Goal: Transaction & Acquisition: Purchase product/service

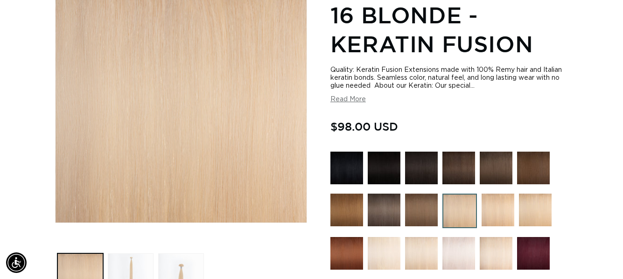
click at [426, 158] on img at bounding box center [421, 168] width 33 height 33
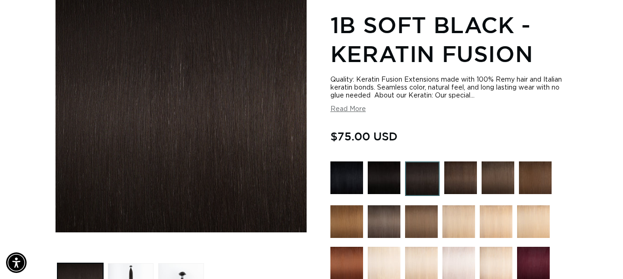
scroll to position [187, 0]
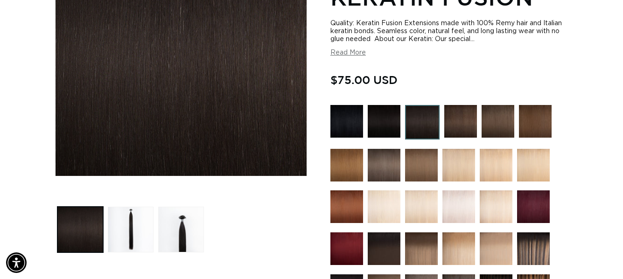
click at [382, 161] on img at bounding box center [384, 165] width 33 height 33
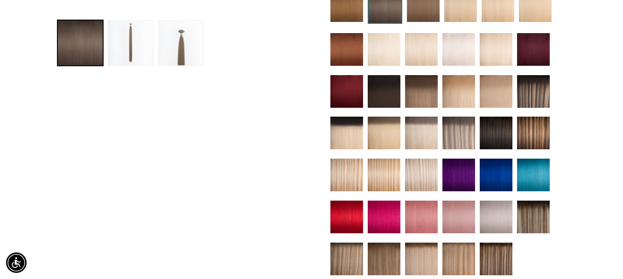
scroll to position [0, 557]
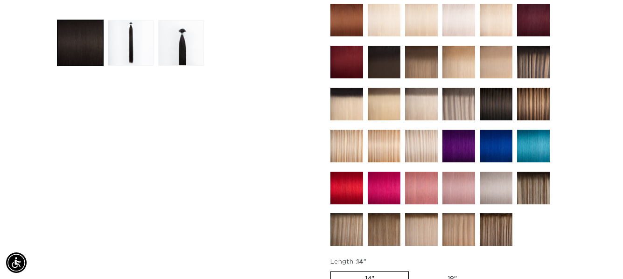
scroll to position [0, 557]
click at [537, 61] on img at bounding box center [533, 62] width 33 height 33
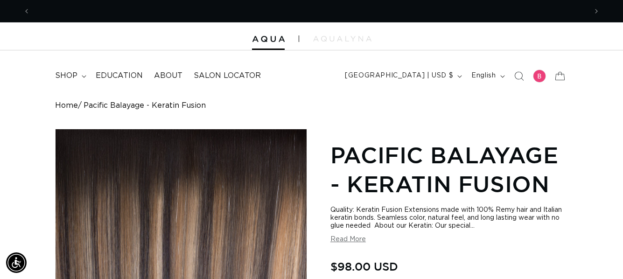
scroll to position [0, 557]
click at [64, 72] on span "shop" at bounding box center [66, 76] width 22 height 10
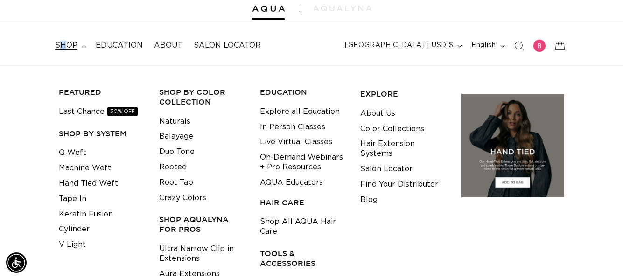
scroll to position [47, 0]
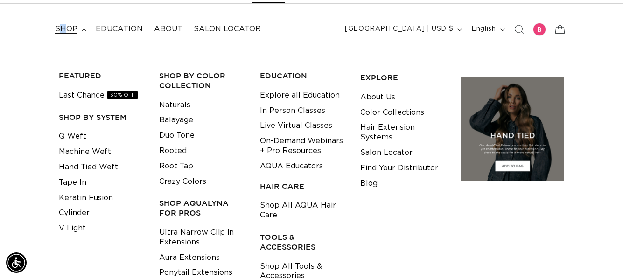
click at [88, 194] on link "Keratin Fusion" at bounding box center [86, 198] width 54 height 15
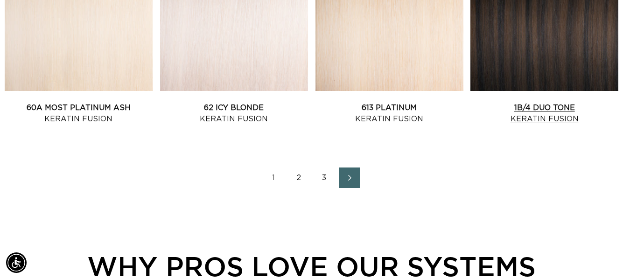
click at [541, 102] on link "1B/4 Duo Tone Keratin Fusion" at bounding box center [545, 113] width 148 height 22
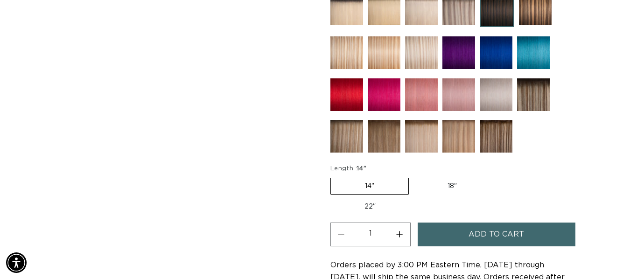
scroll to position [0, 1114]
click at [453, 183] on label "18" Variant sold out or unavailable" at bounding box center [453, 186] width 78 height 16
click at [414, 177] on input "18" Variant sold out or unavailable" at bounding box center [414, 176] width 0 height 0
radio input "true"
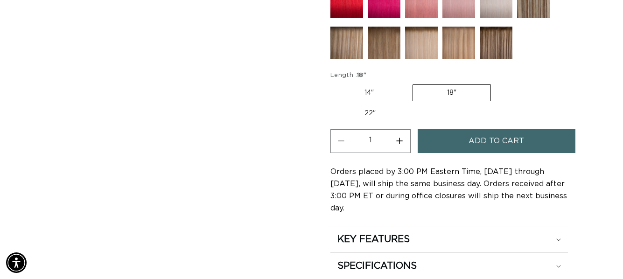
click at [477, 136] on span "Add to cart" at bounding box center [497, 141] width 56 height 24
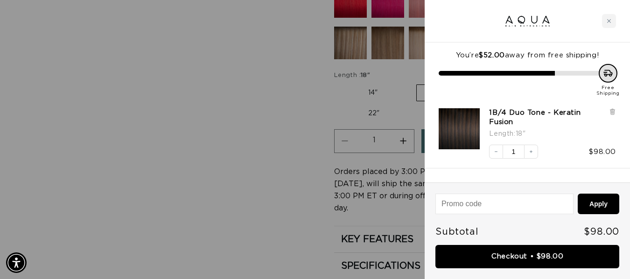
scroll to position [0, 1128]
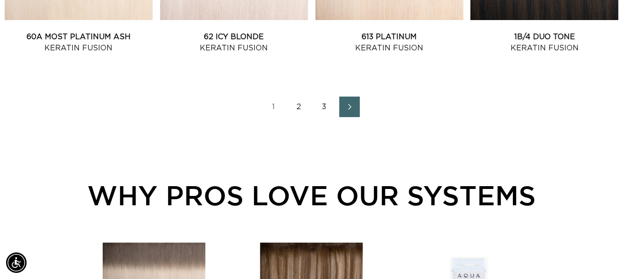
scroll to position [1168, 0]
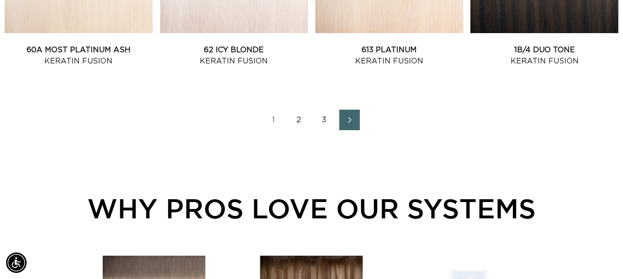
click at [274, 119] on link "1" at bounding box center [274, 120] width 21 height 21
click at [322, 119] on link "3" at bounding box center [324, 120] width 21 height 21
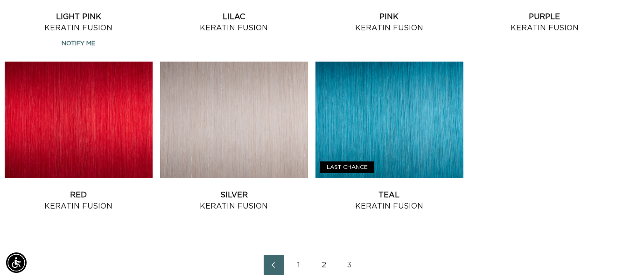
scroll to position [467, 0]
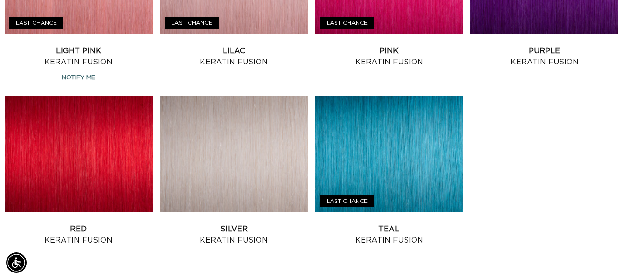
click at [239, 224] on link "Silver Keratin Fusion" at bounding box center [234, 235] width 148 height 22
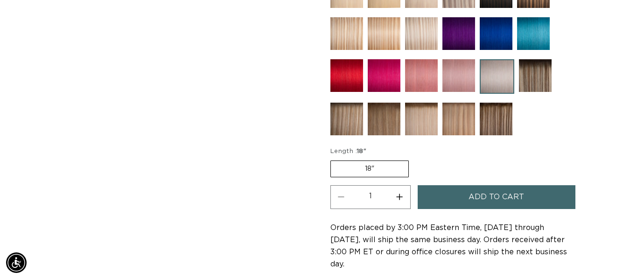
scroll to position [489, 0]
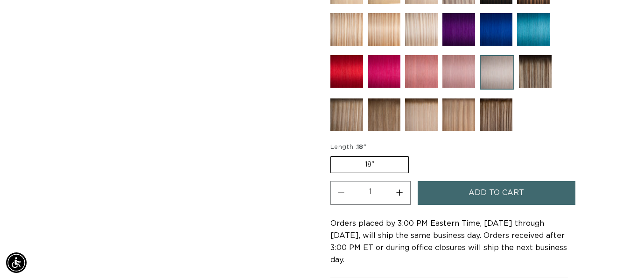
click at [366, 163] on label "18" Variant sold out or unavailable" at bounding box center [370, 164] width 78 height 17
click at [333, 155] on input "18" Variant sold out or unavailable" at bounding box center [333, 155] width 0 height 0
click at [510, 194] on span "Add to cart" at bounding box center [497, 193] width 56 height 24
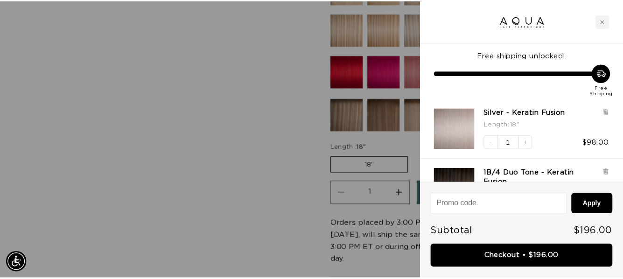
scroll to position [0, 564]
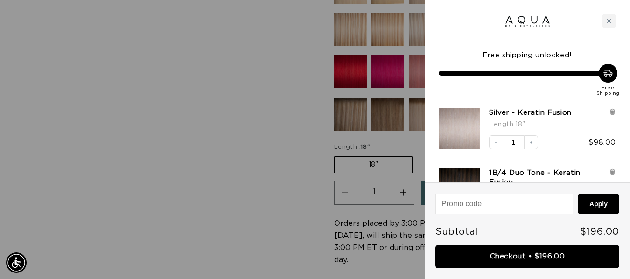
click at [123, 158] on div at bounding box center [315, 139] width 630 height 279
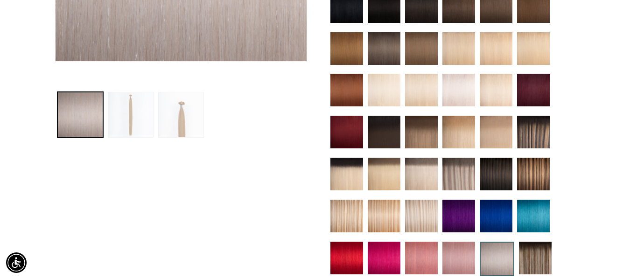
scroll to position [0, 557]
click at [414, 212] on img at bounding box center [421, 216] width 33 height 33
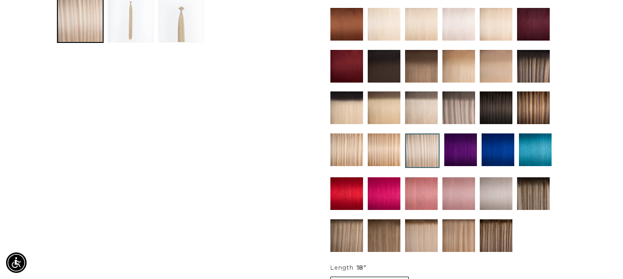
scroll to position [374, 0]
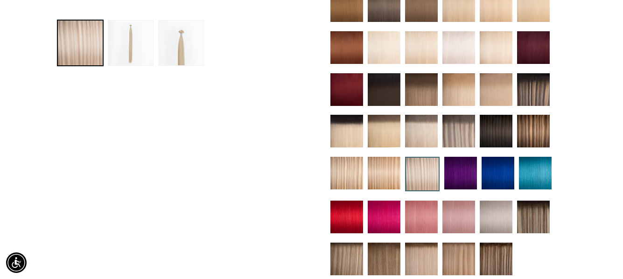
click at [379, 166] on img at bounding box center [384, 173] width 33 height 33
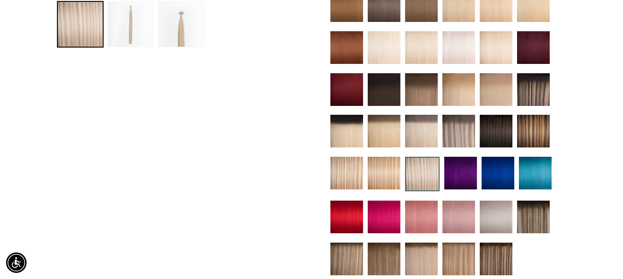
scroll to position [0, 557]
click at [464, 127] on img at bounding box center [459, 131] width 33 height 33
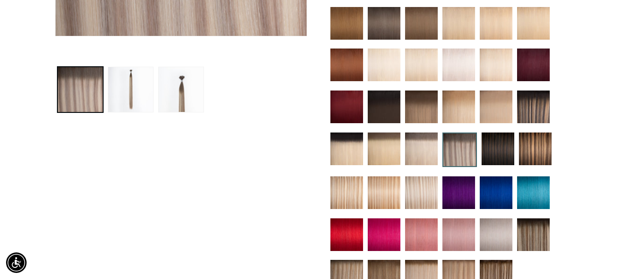
scroll to position [467, 0]
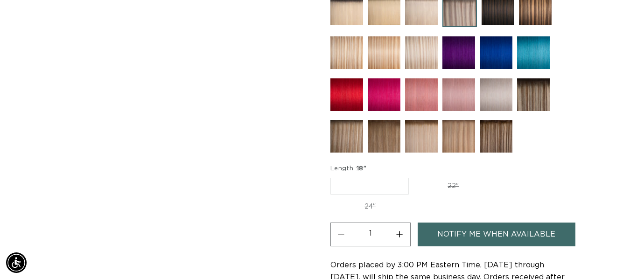
click at [399, 230] on button "Increase quantity for Arctic Rooted - Keratin Fusion" at bounding box center [399, 235] width 21 height 24
click at [399, 233] on button "Increase quantity for Arctic Rooted - Keratin Fusion" at bounding box center [399, 235] width 21 height 24
type input "3"
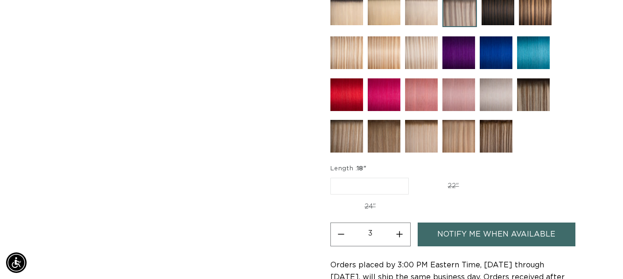
click at [343, 188] on label "18" Variant sold out or unavailable" at bounding box center [370, 186] width 78 height 17
click at [333, 177] on input "18" Variant sold out or unavailable" at bounding box center [333, 176] width 0 height 0
click at [367, 207] on label "24" Variant sold out or unavailable" at bounding box center [370, 207] width 79 height 16
click at [498, 177] on input "24" Variant sold out or unavailable" at bounding box center [498, 176] width 0 height 0
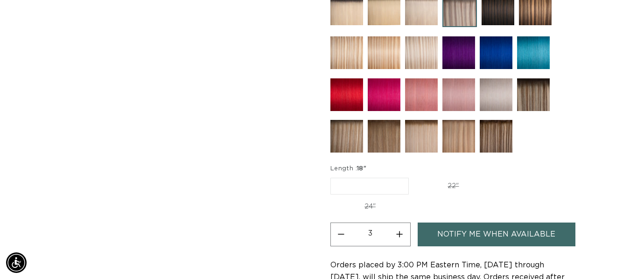
radio input "true"
type input "1"
click at [340, 237] on button "Decrease quantity for Arctic Rooted - Keratin Fusion" at bounding box center [341, 235] width 21 height 24
click at [342, 236] on button "Decrease quantity for Arctic Rooted - Keratin Fusion" at bounding box center [341, 235] width 21 height 24
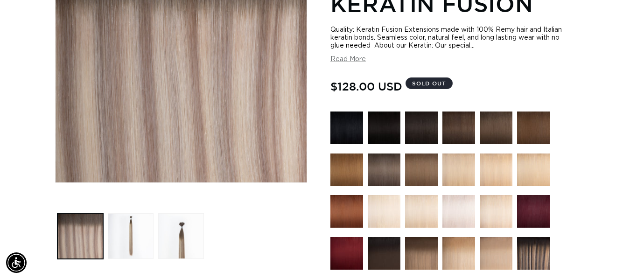
scroll to position [234, 0]
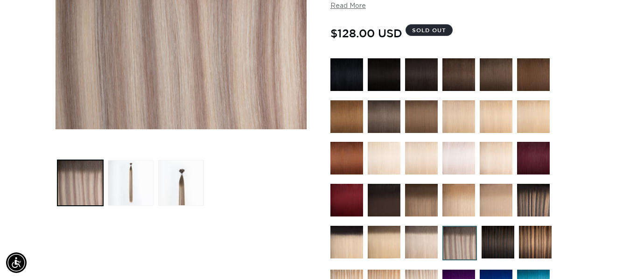
click at [460, 243] on img at bounding box center [460, 243] width 35 height 35
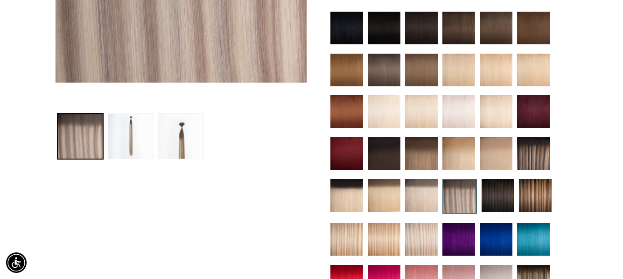
scroll to position [0, 557]
click at [420, 198] on img at bounding box center [421, 195] width 33 height 33
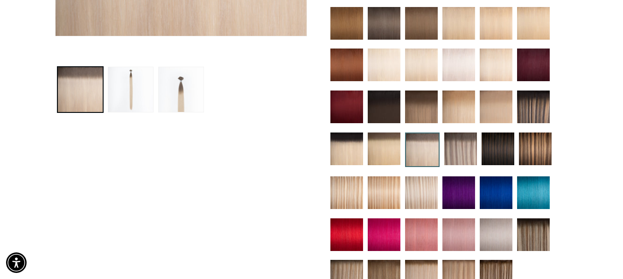
scroll to position [0, 1114]
click at [427, 190] on img at bounding box center [421, 193] width 33 height 33
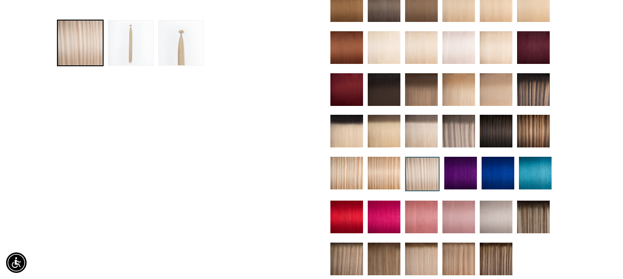
scroll to position [0, 557]
click at [340, 175] on img at bounding box center [347, 173] width 33 height 33
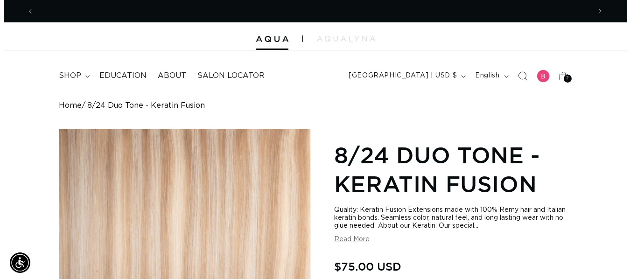
scroll to position [0, 557]
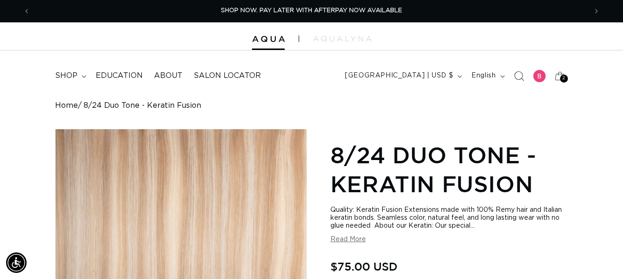
click at [519, 75] on icon "Search" at bounding box center [519, 76] width 10 height 10
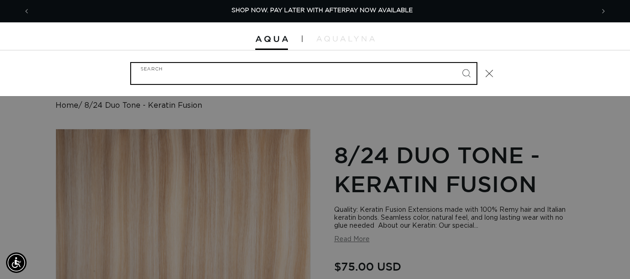
scroll to position [0, 564]
click at [211, 76] on input "Search" at bounding box center [304, 73] width 346 height 21
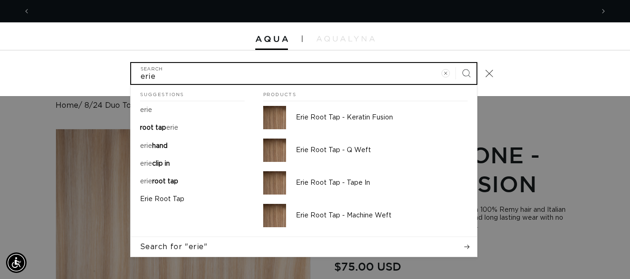
scroll to position [0, 0]
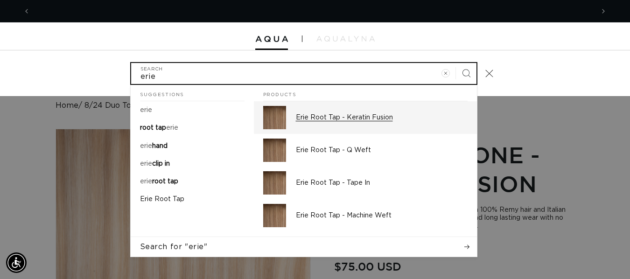
type input "erie"
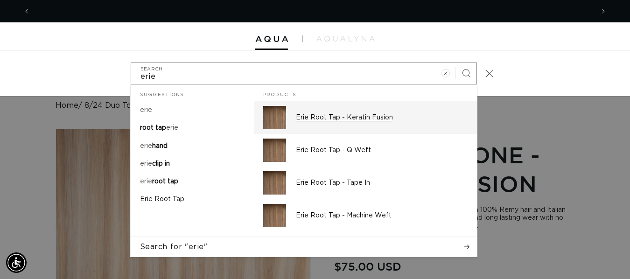
click at [272, 118] on img "Search" at bounding box center [274, 117] width 23 height 23
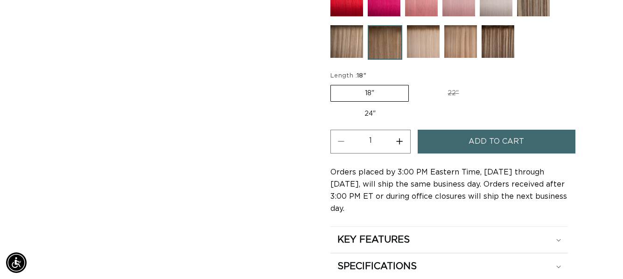
click at [483, 138] on span "Add to cart" at bounding box center [497, 142] width 56 height 24
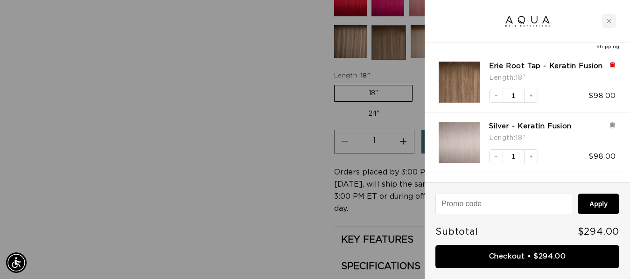
click at [614, 65] on icon at bounding box center [613, 65] width 4 height 5
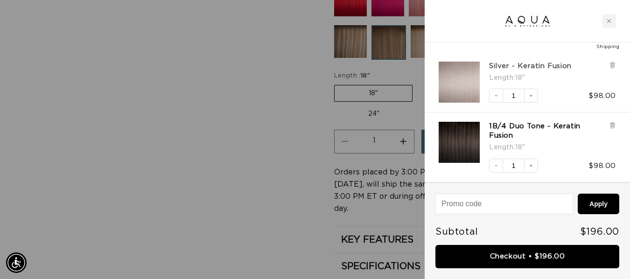
scroll to position [0, 564]
click at [531, 96] on icon "Increase quantity" at bounding box center [531, 95] width 3 height 3
click at [496, 97] on icon "Decrease quantity" at bounding box center [497, 96] width 6 height 6
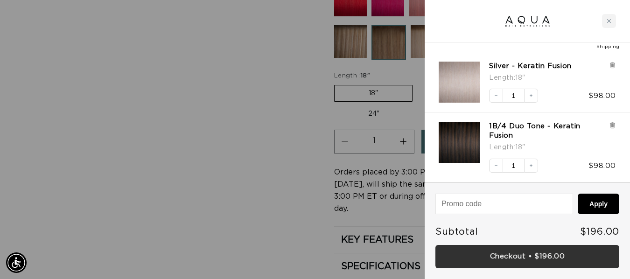
scroll to position [0, 1128]
click at [522, 257] on link "Checkout • $196.00" at bounding box center [528, 257] width 184 height 24
